Goal: Find specific page/section: Find specific page/section

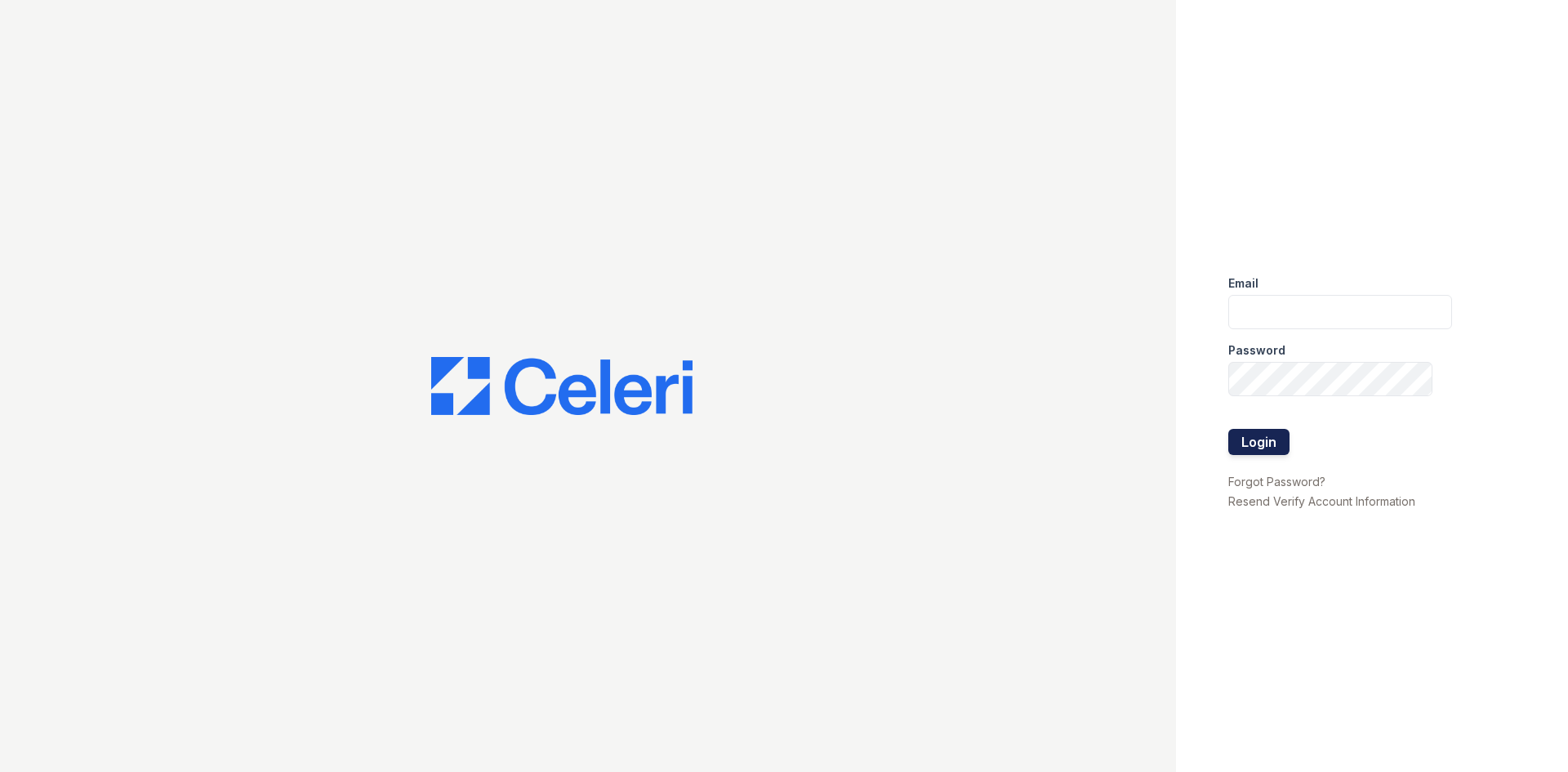
type input "[PERSON_NAME][EMAIL_ADDRESS][DOMAIN_NAME]"
click at [1262, 447] on button "Login" at bounding box center [1259, 442] width 62 height 26
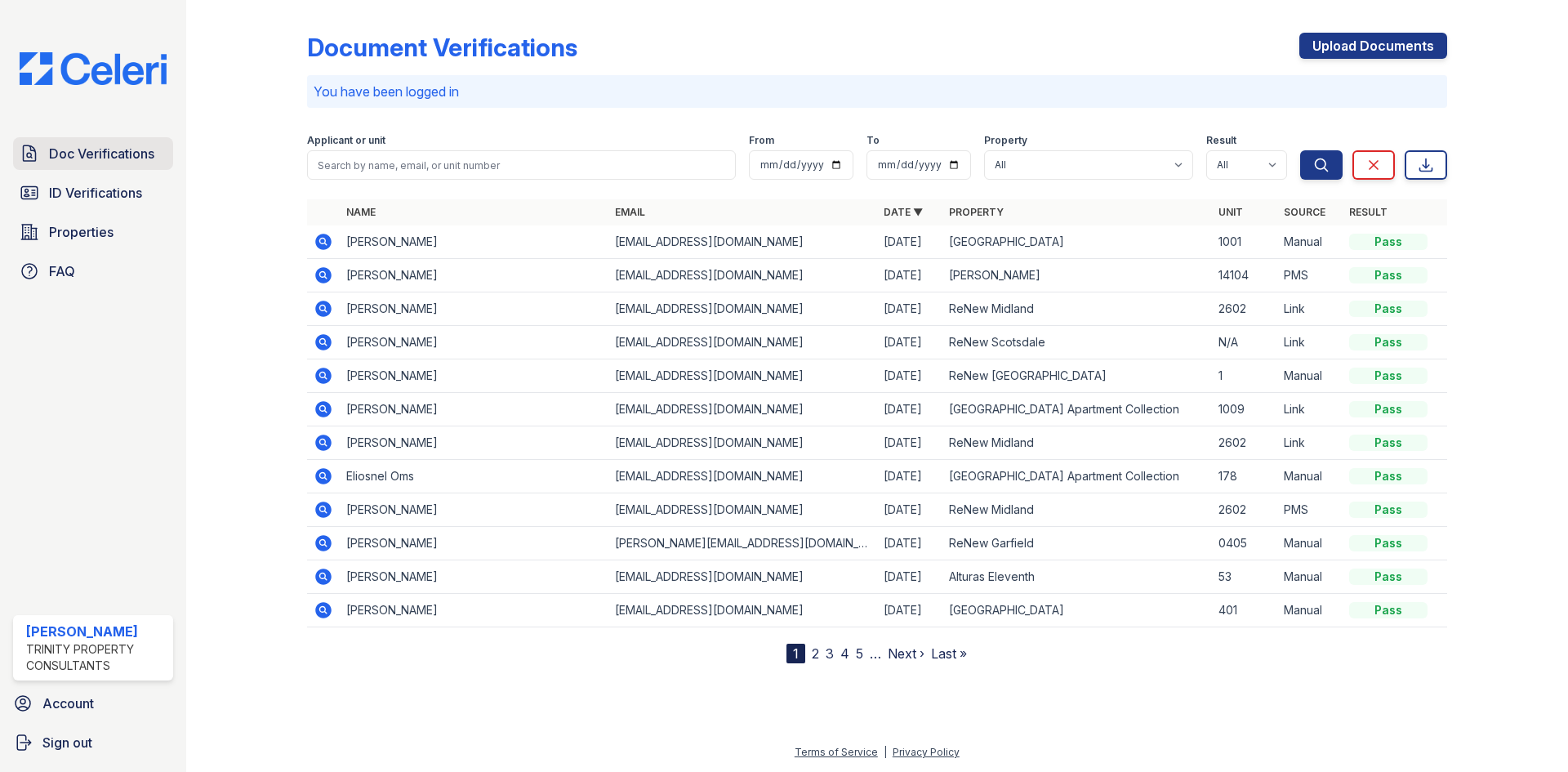
click at [116, 161] on span "Doc Verifications" at bounding box center [102, 153] width 106 height 19
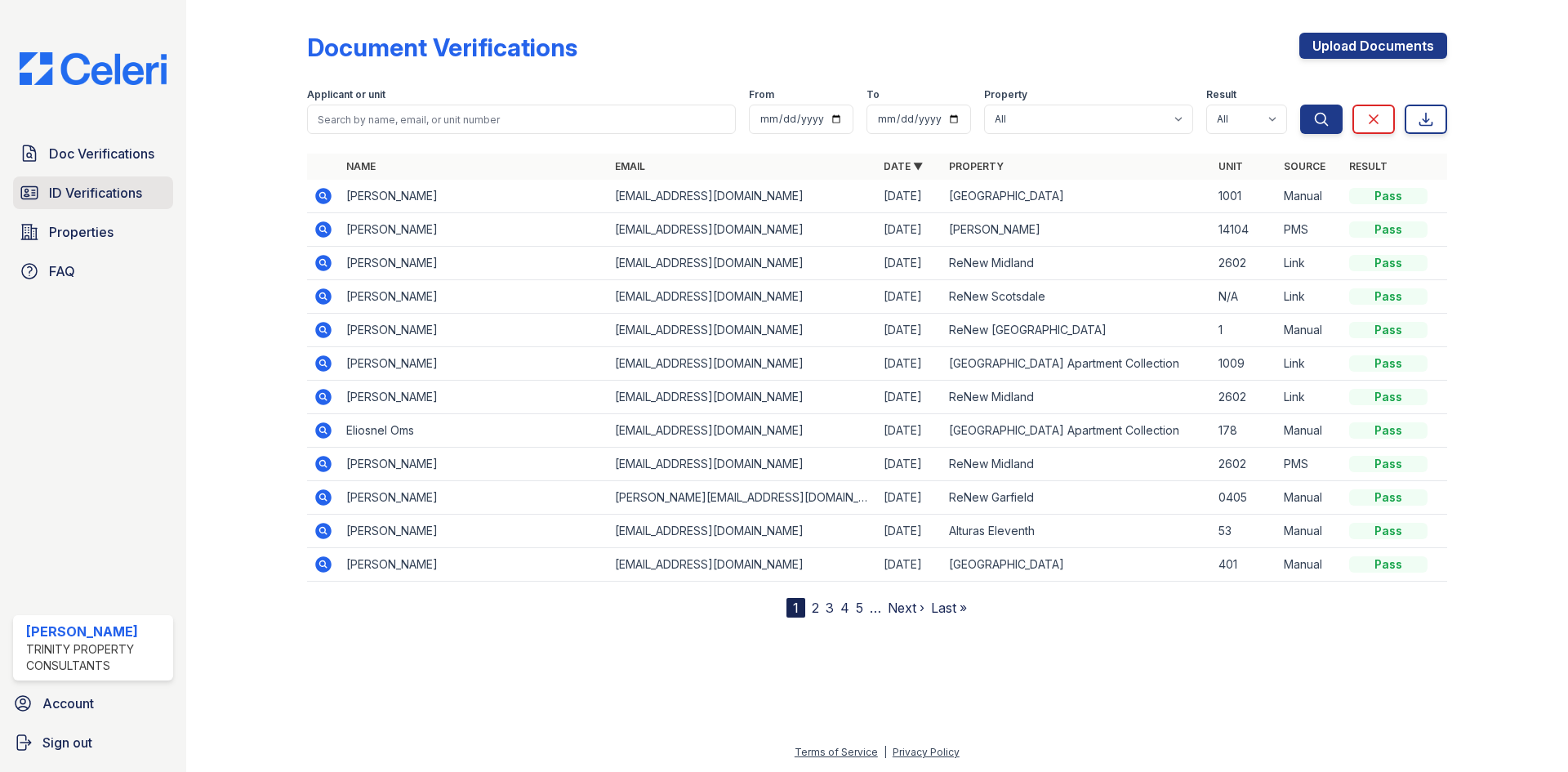
click at [122, 184] on span "ID Verifications" at bounding box center [96, 193] width 93 height 19
